Goal: Transaction & Acquisition: Subscribe to service/newsletter

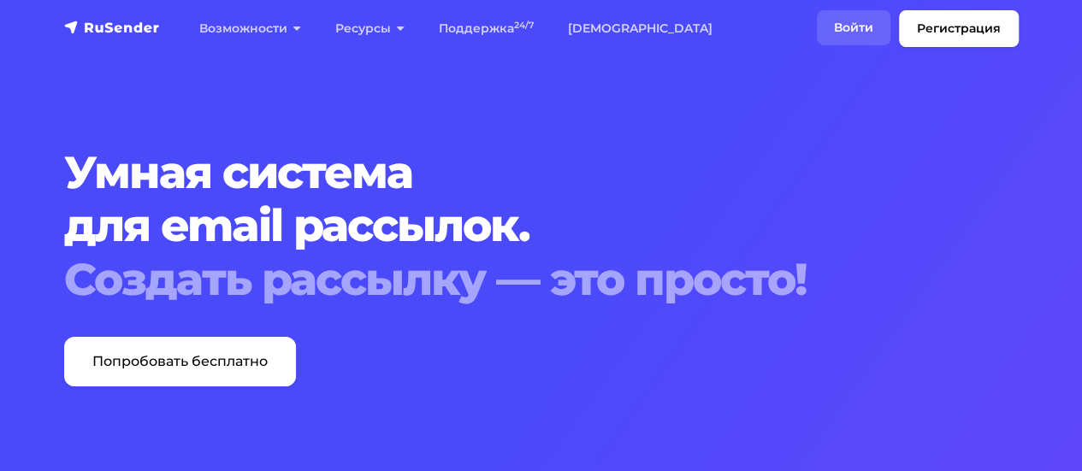
click at [857, 35] on link "Войти" at bounding box center [854, 27] width 74 height 35
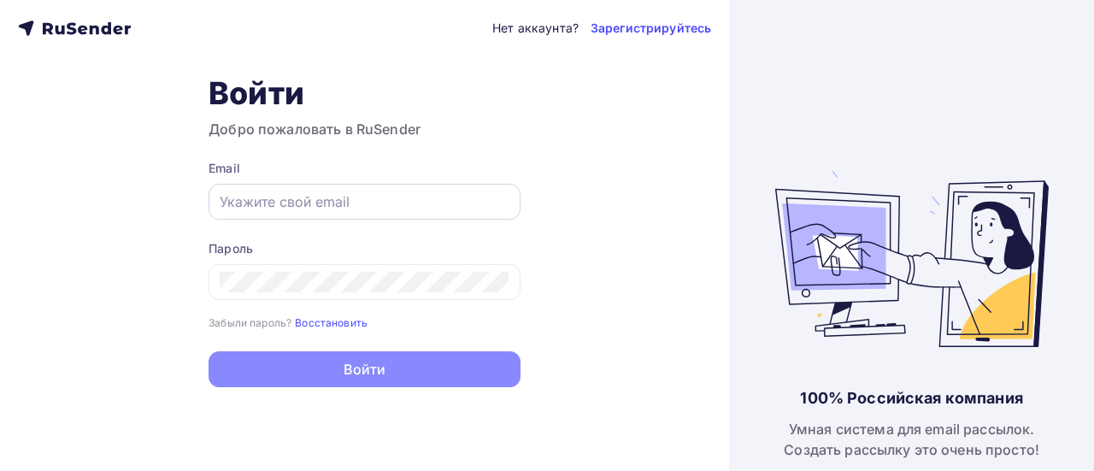
click at [341, 194] on input "text" at bounding box center [365, 202] width 290 height 21
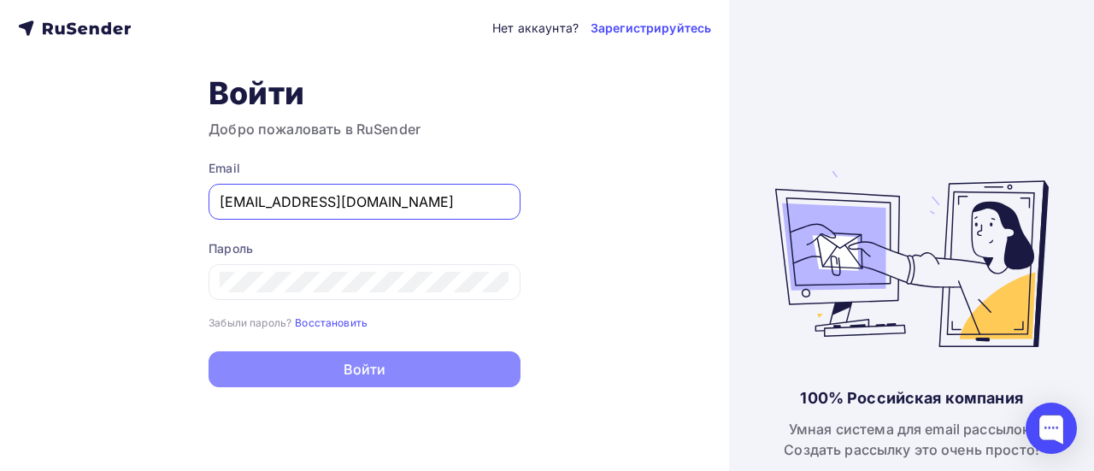
type input "[EMAIL_ADDRESS][DOMAIN_NAME]"
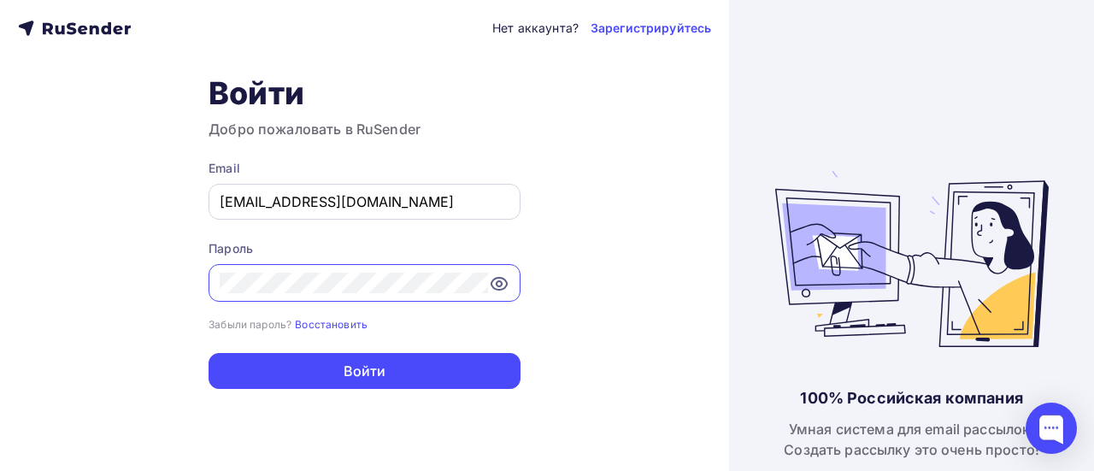
click at [209, 353] on button "Войти" at bounding box center [365, 371] width 312 height 36
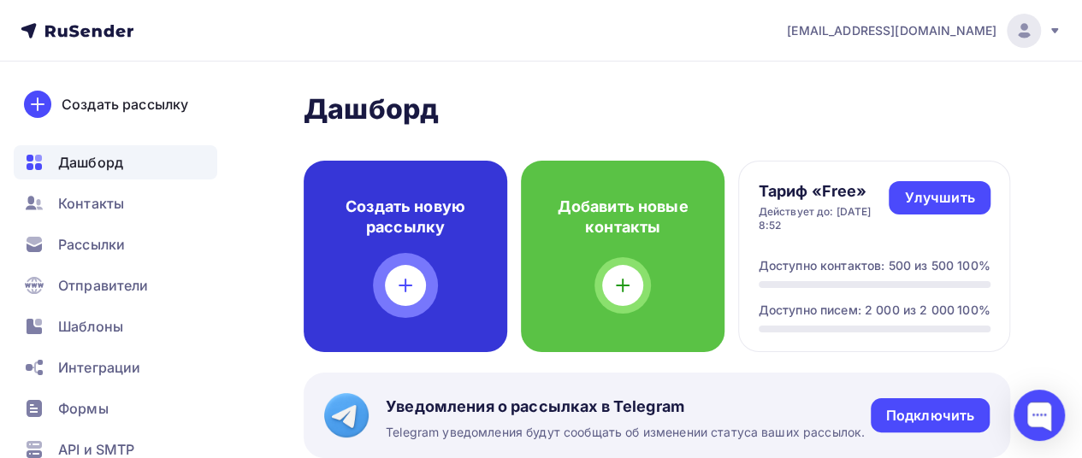
click at [341, 194] on div "Создать новую рассылку" at bounding box center [406, 257] width 204 height 192
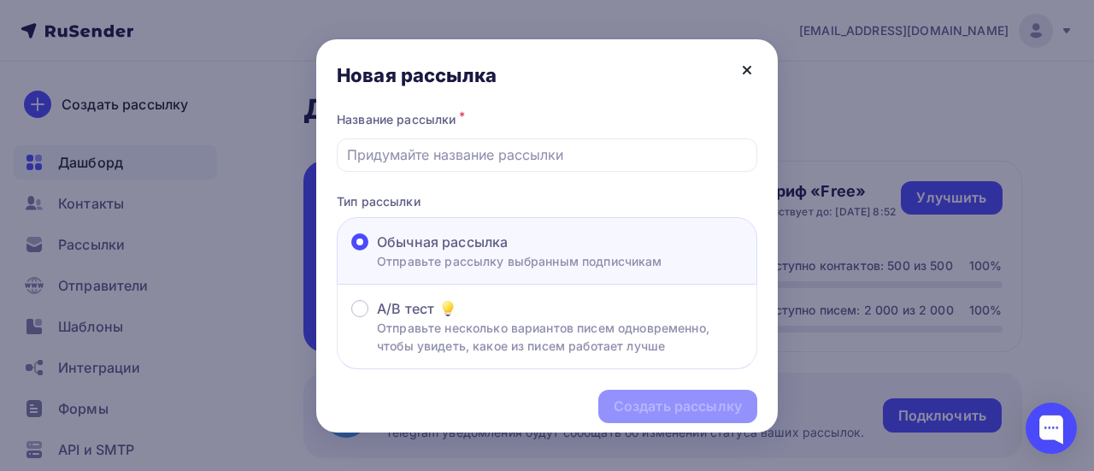
click at [746, 67] on icon at bounding box center [747, 70] width 21 height 21
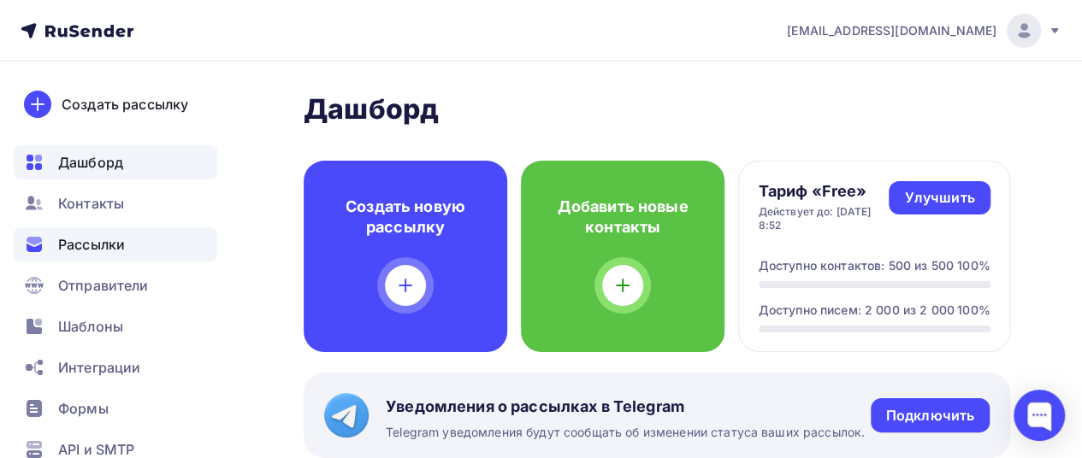
click at [70, 251] on span "Рассылки" at bounding box center [91, 244] width 67 height 21
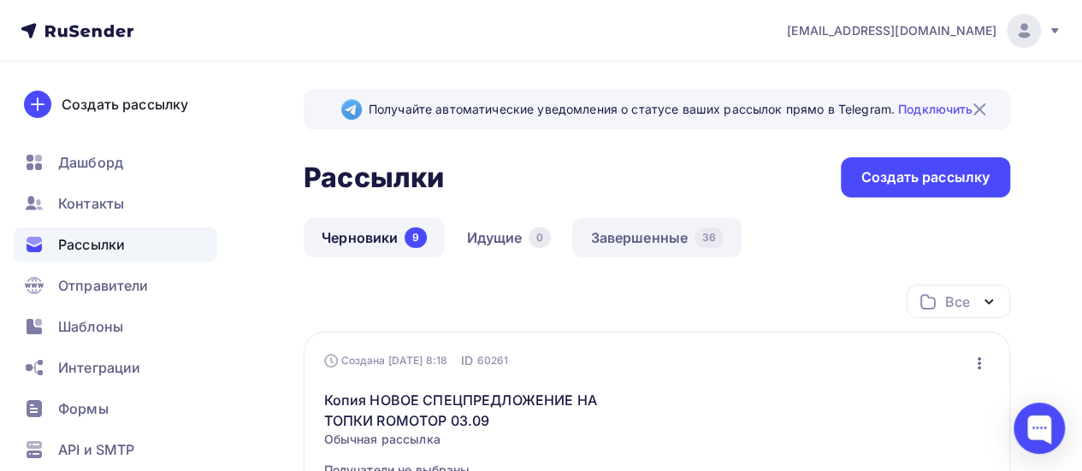
click at [679, 241] on link "Завершенные 36" at bounding box center [656, 237] width 169 height 39
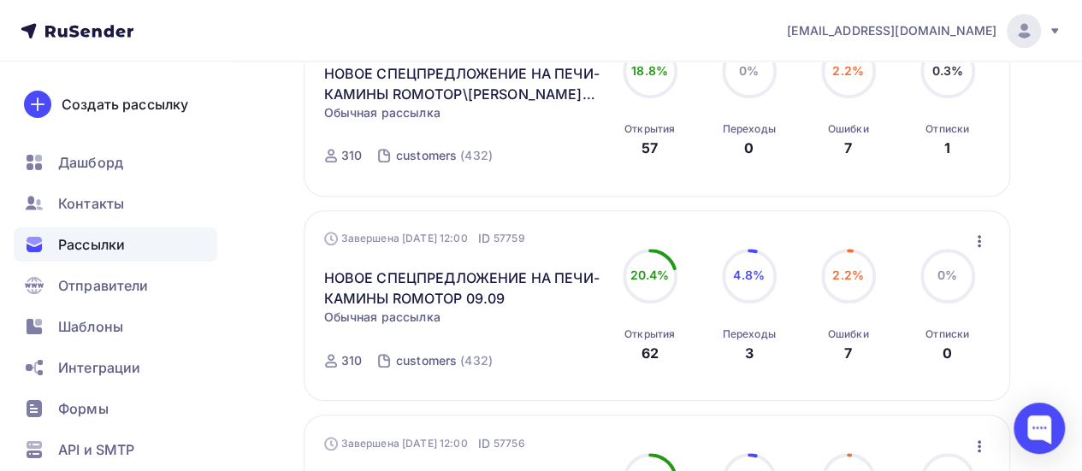
scroll to position [766, 0]
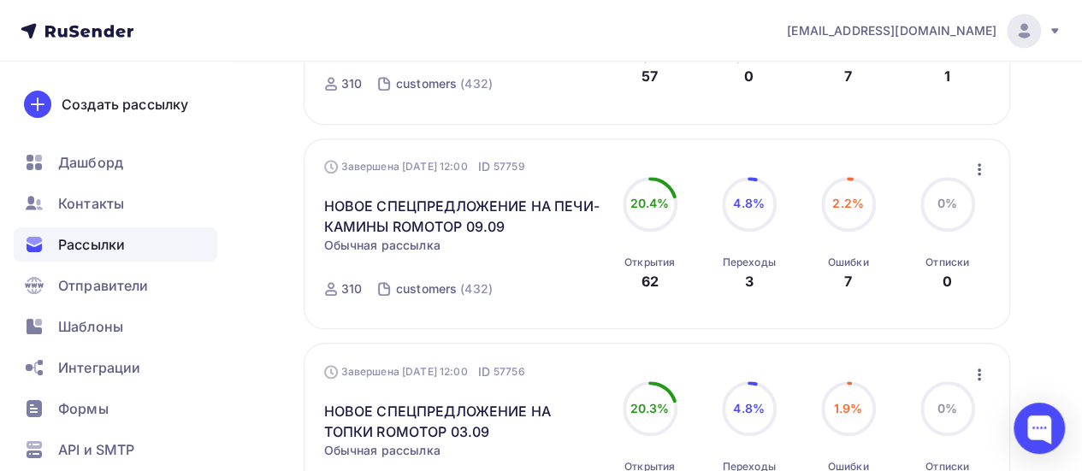
click at [982, 169] on icon "button" at bounding box center [979, 169] width 21 height 21
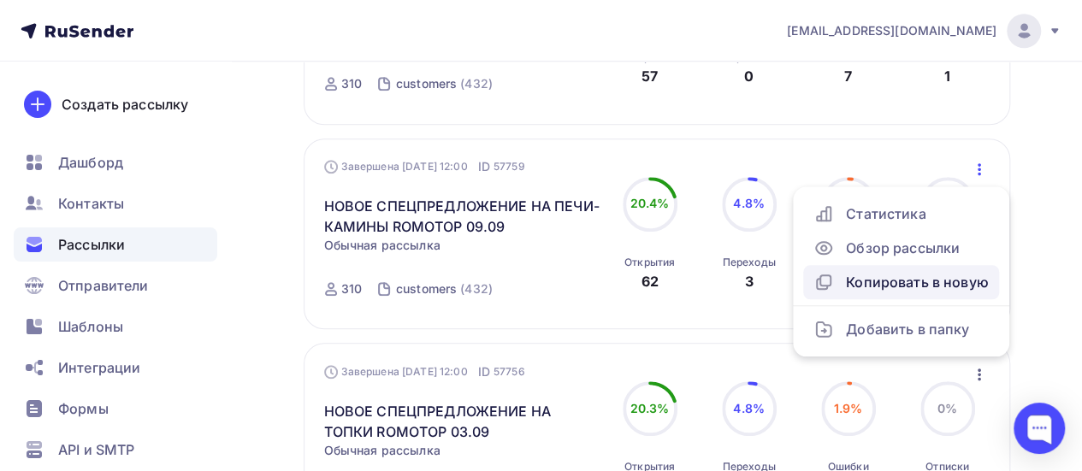
click at [882, 288] on div "Копировать в новую" at bounding box center [900, 282] width 175 height 21
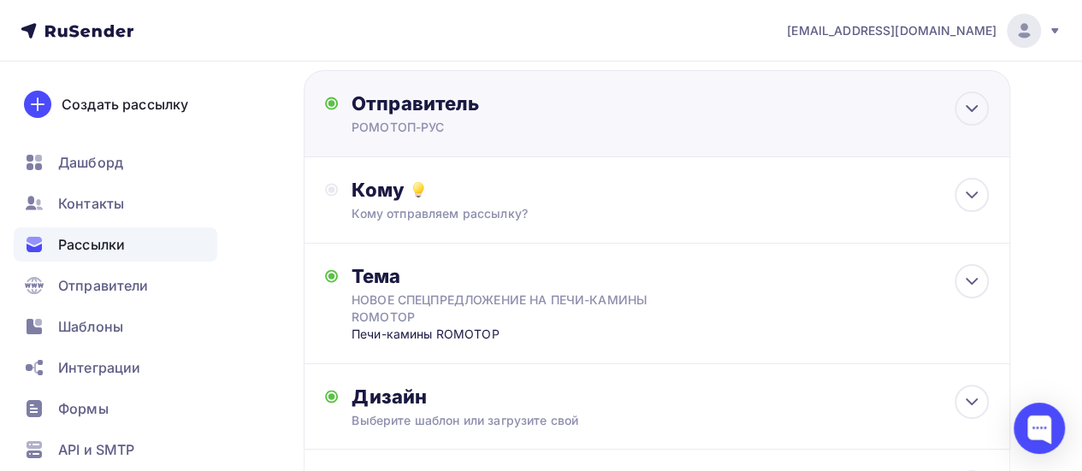
scroll to position [291, 0]
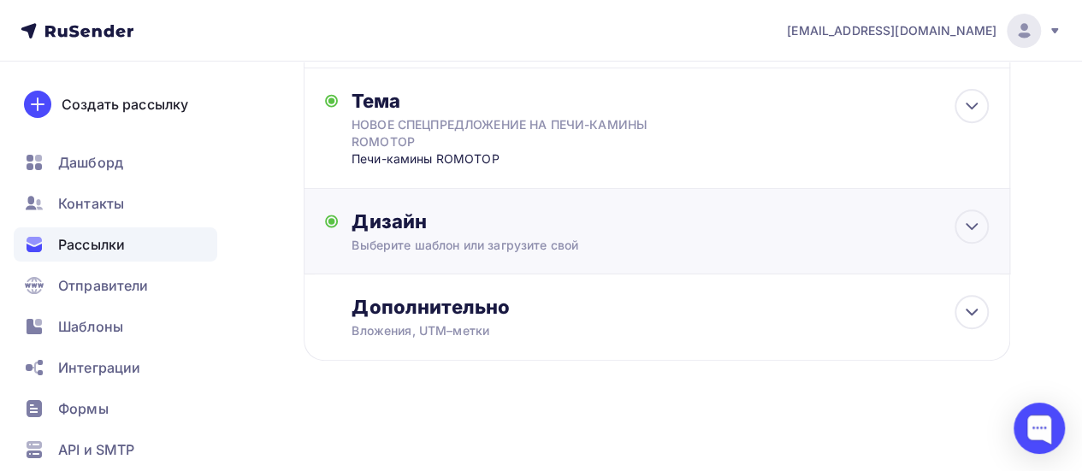
click at [818, 213] on div "Дизайн" at bounding box center [669, 221] width 637 height 24
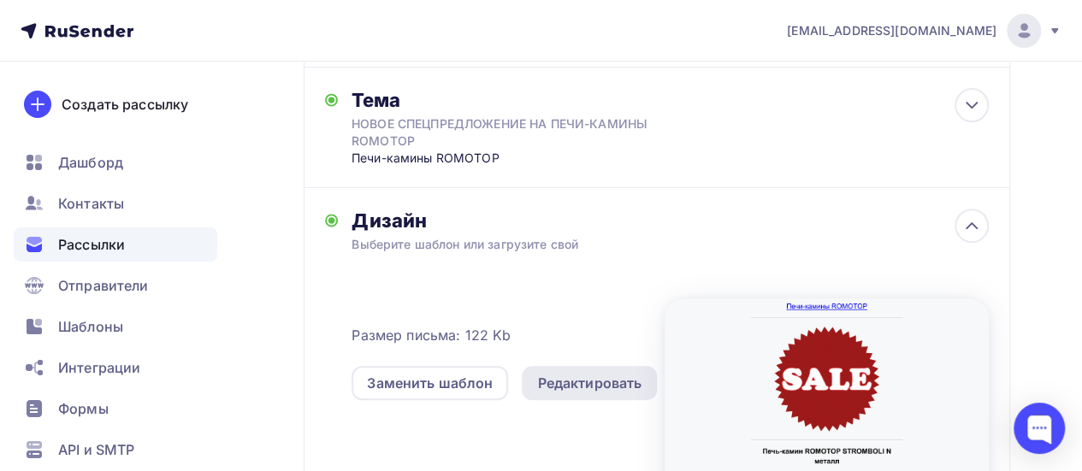
click at [605, 377] on div "Редактировать" at bounding box center [589, 383] width 104 height 21
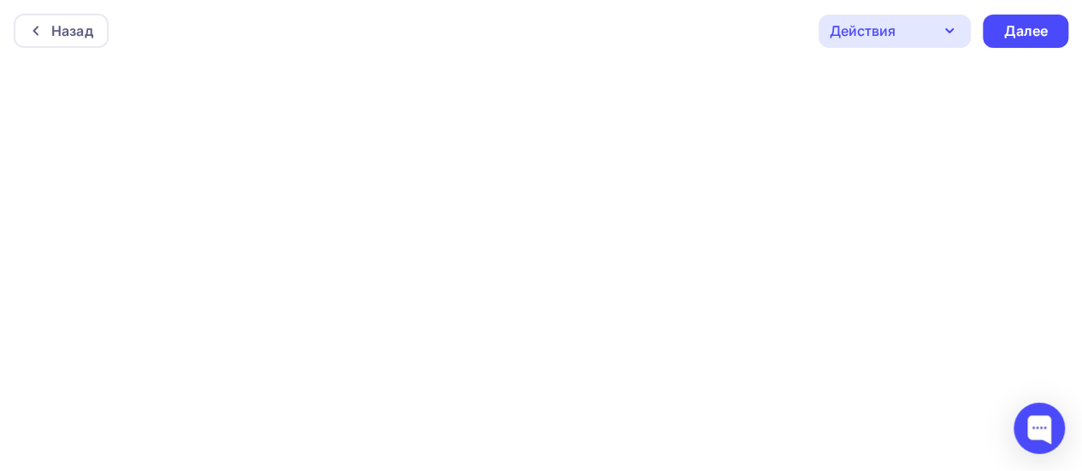
scroll to position [4, 0]
click at [1028, 20] on div "Далее" at bounding box center [1025, 27] width 44 height 20
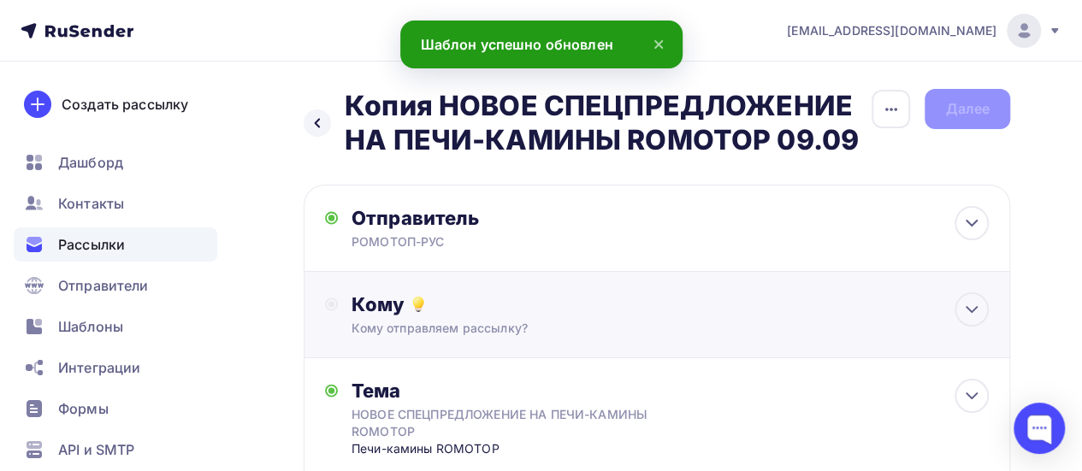
click at [385, 323] on div "Кому отправляем рассылку?" at bounding box center [637, 328] width 573 height 17
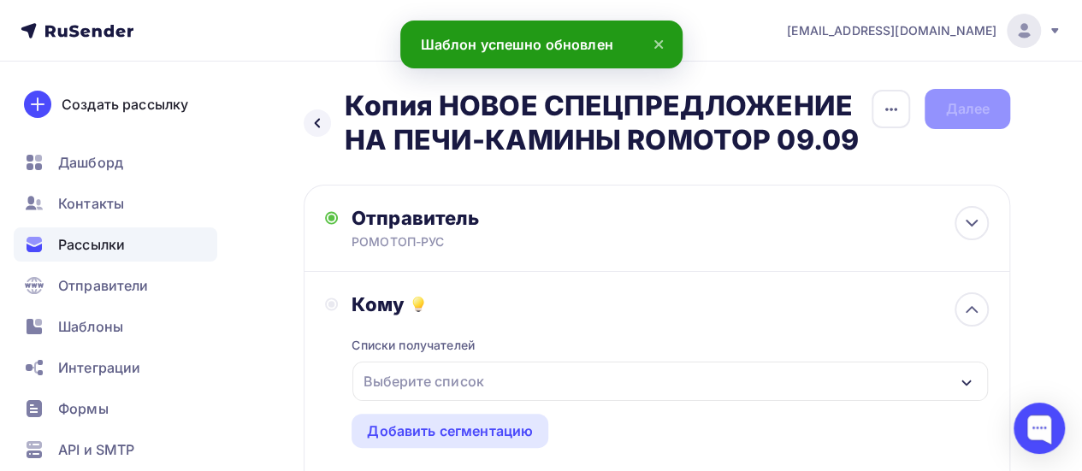
click at [457, 370] on div "Выберите список" at bounding box center [423, 381] width 133 height 31
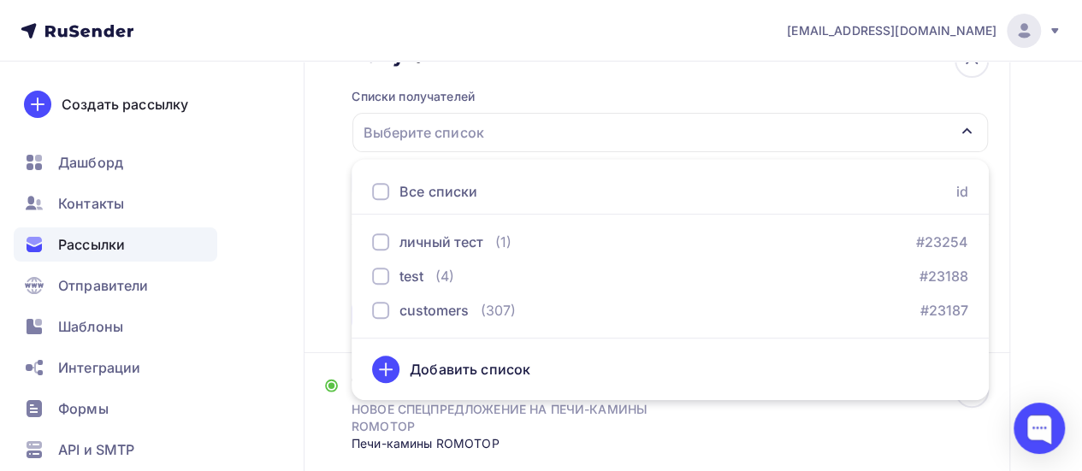
scroll to position [198, 0]
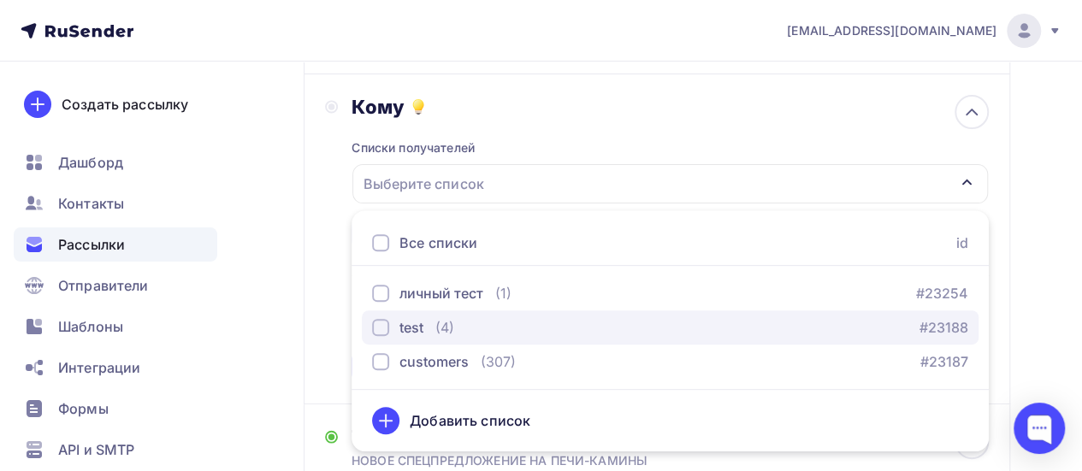
click at [380, 321] on div "button" at bounding box center [380, 327] width 17 height 17
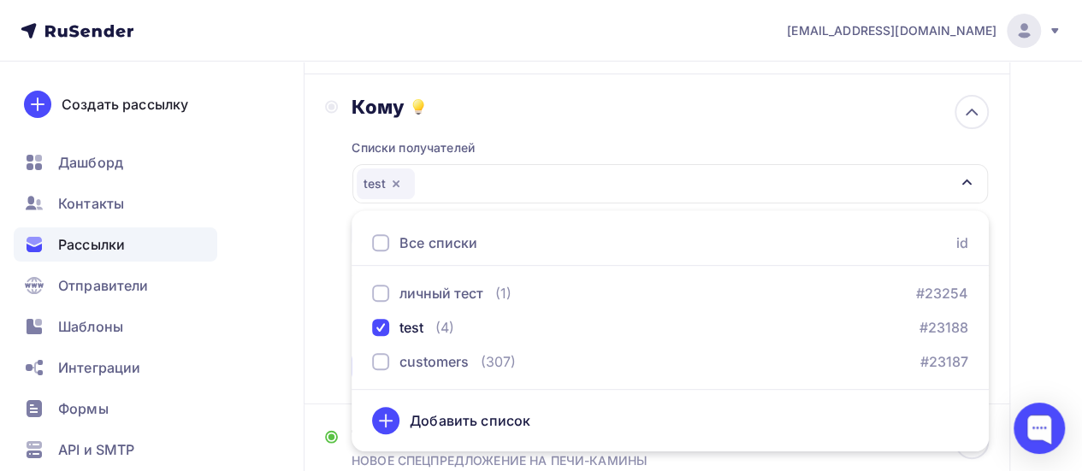
click at [340, 309] on div "Кому Списки получателей test Все списки id личный тест (1) #23254 test (4) #231…" at bounding box center [657, 239] width 664 height 288
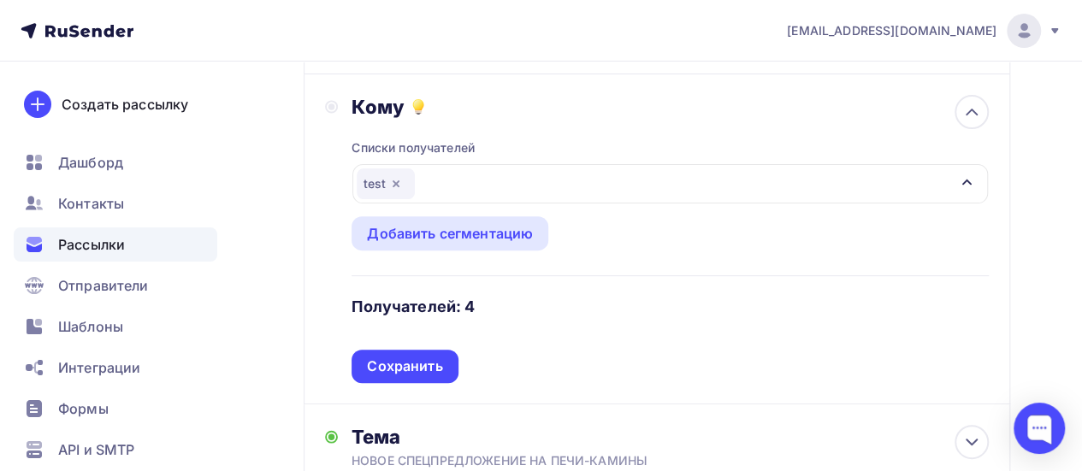
scroll to position [244, 0]
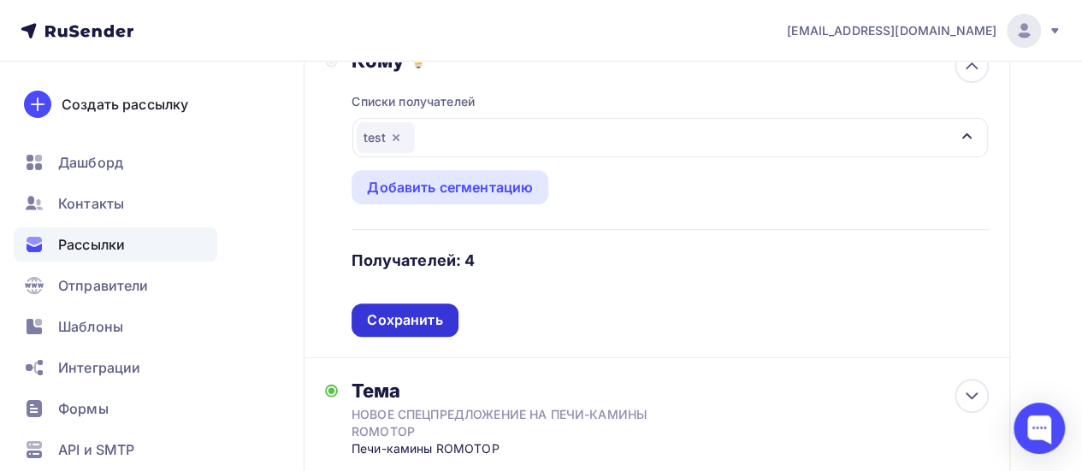
click at [429, 317] on div "Сохранить" at bounding box center [404, 320] width 75 height 20
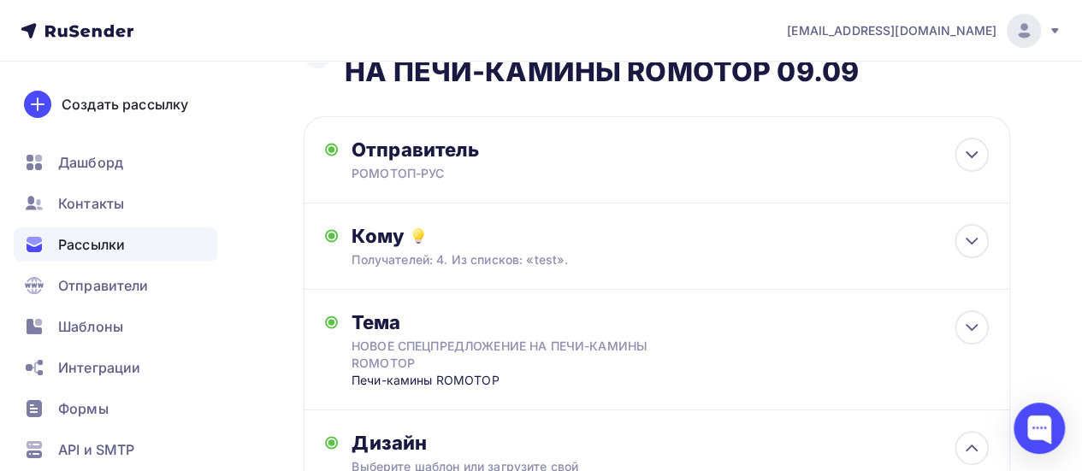
scroll to position [0, 0]
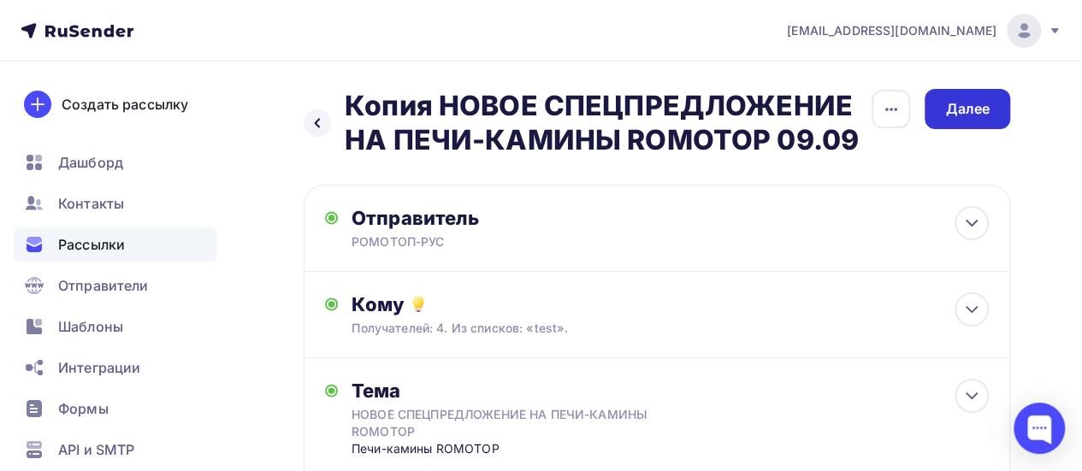
click at [964, 105] on div "Далее" at bounding box center [967, 109] width 44 height 20
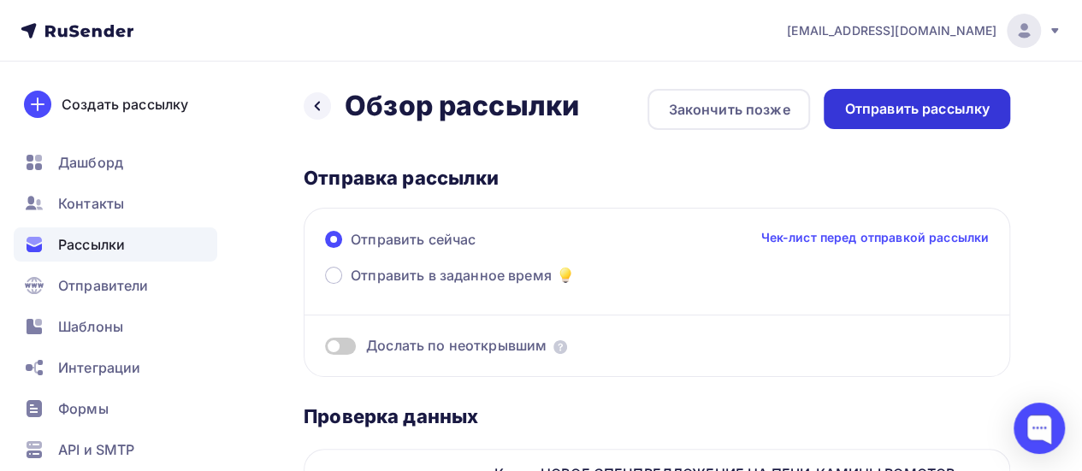
click at [953, 109] on div "Отправить рассылку" at bounding box center [916, 109] width 145 height 20
